Goal: Transaction & Acquisition: Subscribe to service/newsletter

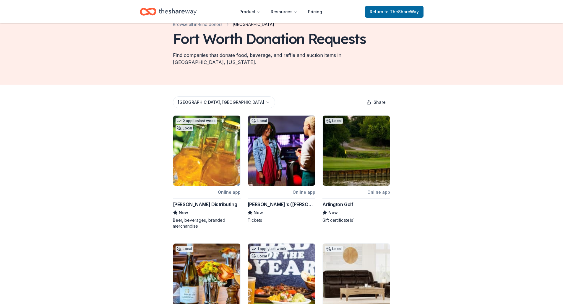
scroll to position [59, 0]
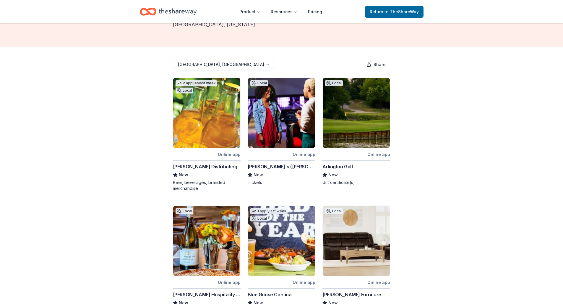
click at [344, 163] on div "Arlington Golf" at bounding box center [337, 166] width 31 height 7
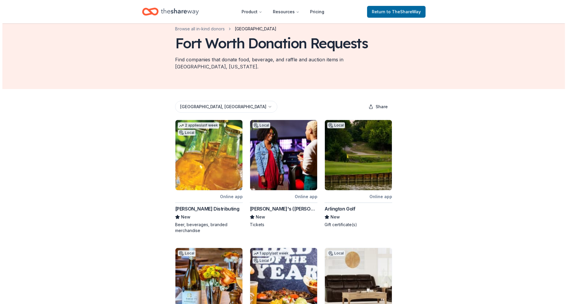
scroll to position [0, 0]
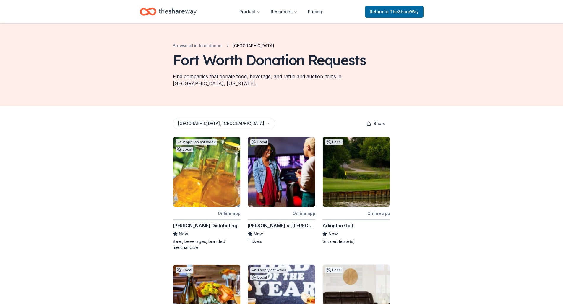
click at [201, 120] on body "Product Resources Pricing Return to TheShareWay Browse all in-kind donors [GEOG…" at bounding box center [281, 152] width 563 height 304
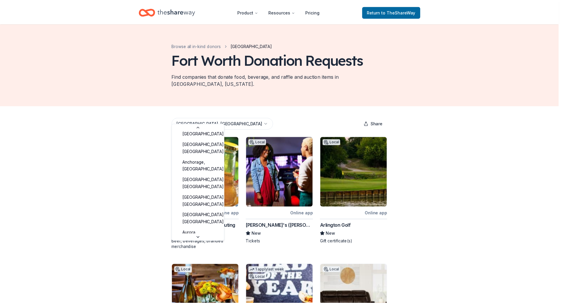
scroll to position [7, 0]
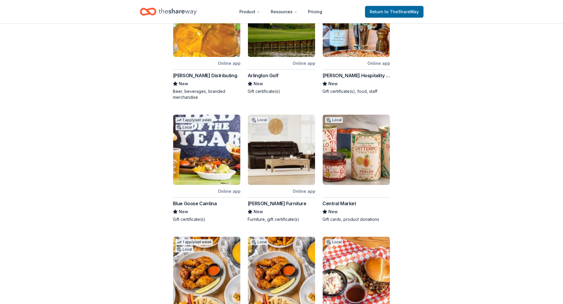
scroll to position [148, 0]
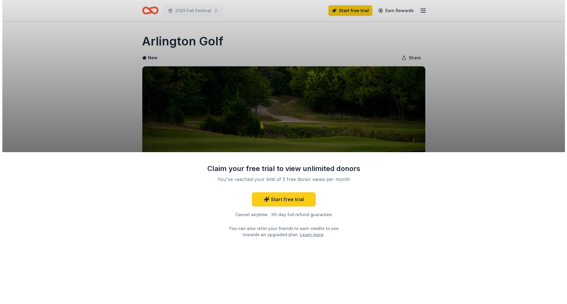
scroll to position [30, 0]
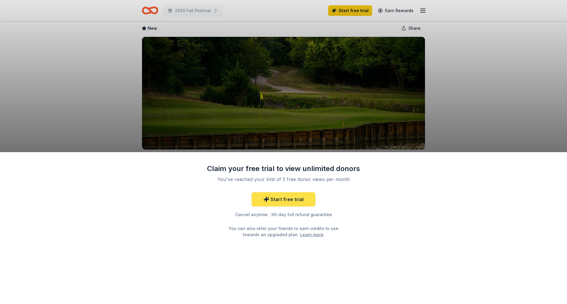
click at [303, 201] on link "Start free trial" at bounding box center [284, 200] width 64 height 14
click at [374, 127] on div "Claim your free trial to view unlimited donors You've reached your limit of 5 f…" at bounding box center [283, 152] width 567 height 304
click at [484, 107] on div "Claim your free trial to view unlimited donors You've reached your limit of 5 f…" at bounding box center [283, 152] width 567 height 304
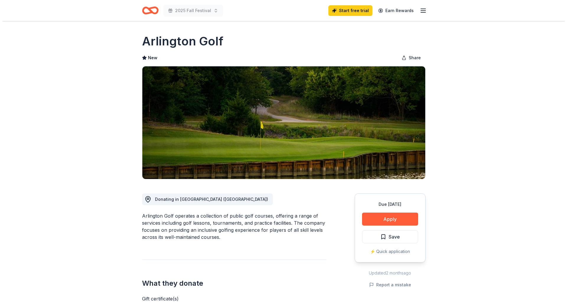
scroll to position [30, 0]
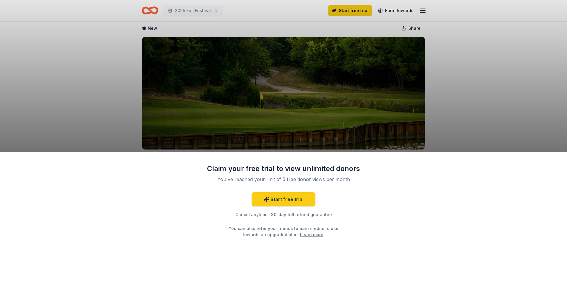
click at [437, 125] on div "Claim your free trial to view unlimited donors You've reached your limit of 5 f…" at bounding box center [283, 152] width 567 height 304
click at [300, 237] on link "Learn more" at bounding box center [311, 235] width 23 height 6
click at [285, 201] on link "Start free trial" at bounding box center [284, 200] width 64 height 14
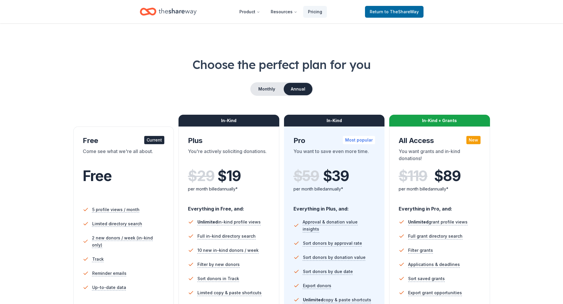
click at [147, 145] on div "Free Current" at bounding box center [124, 140] width 82 height 9
drag, startPoint x: 147, startPoint y: 162, endPoint x: 147, endPoint y: 166, distance: 4.4
click at [147, 165] on div "Free Current Come see what we're all about. Free" at bounding box center [124, 168] width 82 height 64
click at [147, 169] on div "Free" at bounding box center [124, 176] width 82 height 17
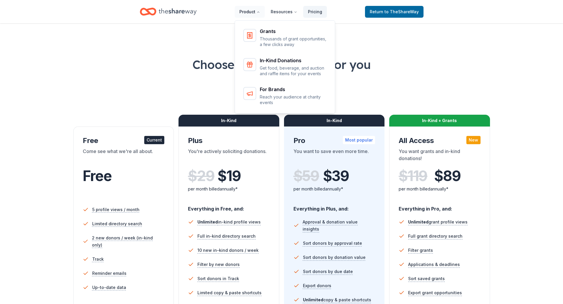
click at [252, 10] on button "Product" at bounding box center [249, 12] width 30 height 12
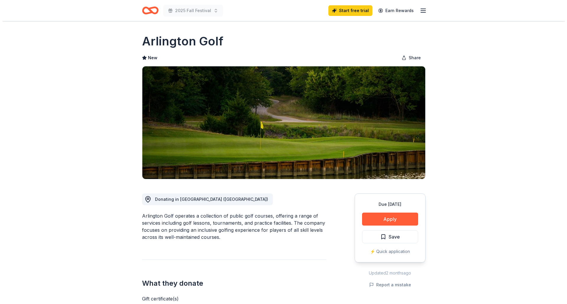
scroll to position [30, 0]
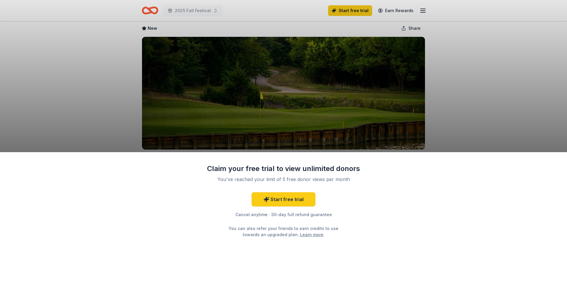
click at [439, 77] on div "Claim your free trial to view unlimited donors You've reached your limit of 5 f…" at bounding box center [283, 152] width 567 height 304
